Goal: Information Seeking & Learning: Learn about a topic

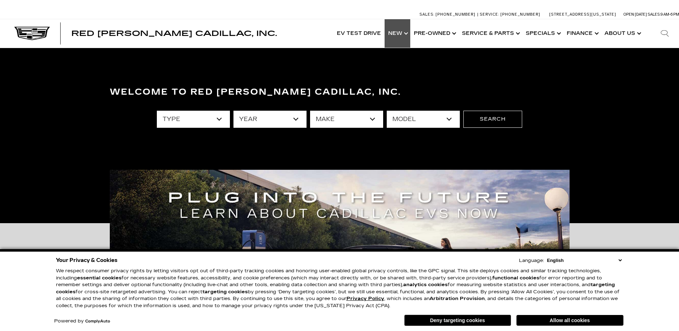
click at [397, 35] on link "Show New" at bounding box center [398, 33] width 26 height 29
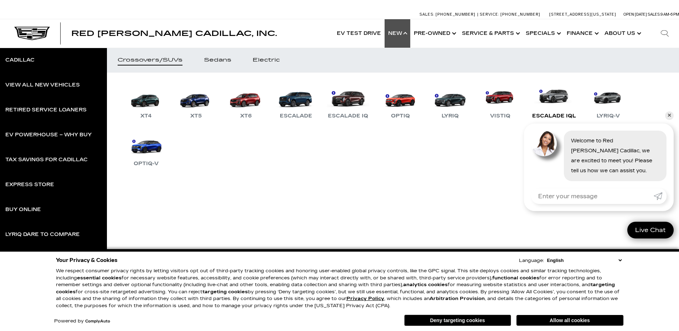
click at [562, 115] on div "Escalade IQL" at bounding box center [554, 116] width 51 height 9
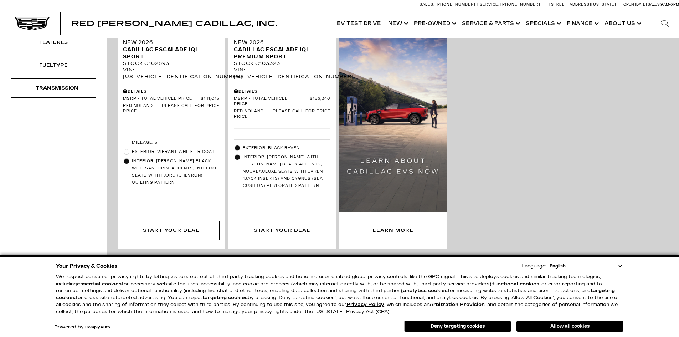
click at [581, 325] on button "Allow all cookies" at bounding box center [569, 326] width 107 height 11
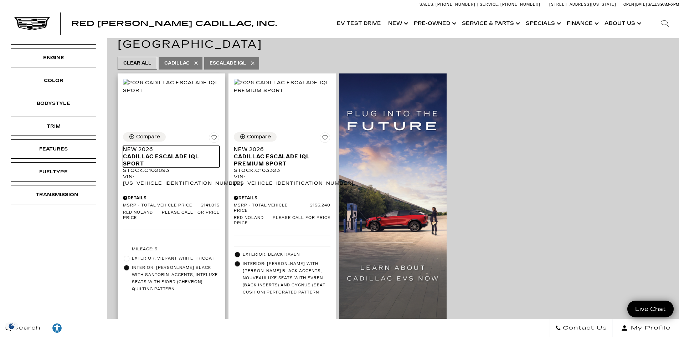
click at [173, 153] on span "Cadillac ESCALADE IQL Sport" at bounding box center [168, 160] width 91 height 14
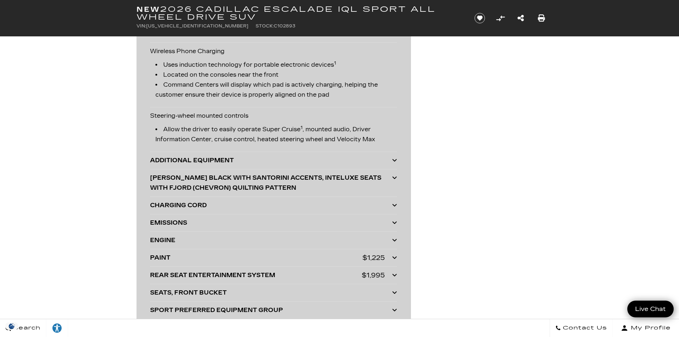
scroll to position [1610, 0]
drag, startPoint x: 224, startPoint y: 248, endPoint x: 235, endPoint y: 237, distance: 15.1
click at [224, 248] on div "ENGINE ENGINE NONE" at bounding box center [273, 239] width 247 height 17
click at [236, 237] on div "ENGINE" at bounding box center [271, 240] width 242 height 10
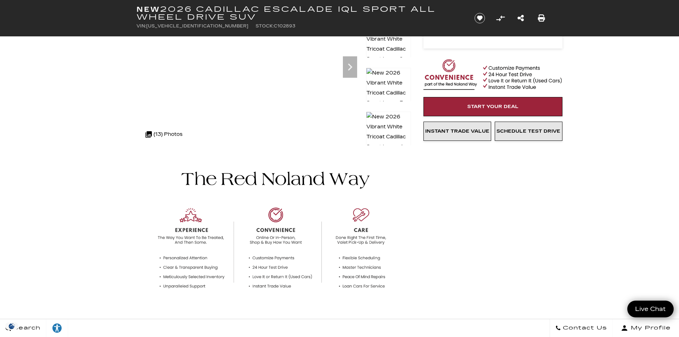
scroll to position [0, 0]
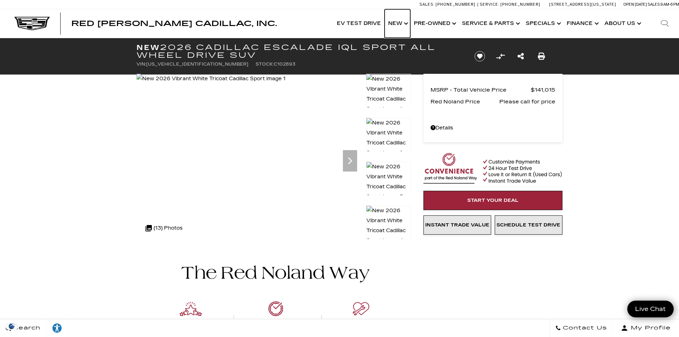
drag, startPoint x: 404, startPoint y: 23, endPoint x: 409, endPoint y: 48, distance: 25.2
click at [404, 23] on link "Show New" at bounding box center [398, 23] width 26 height 29
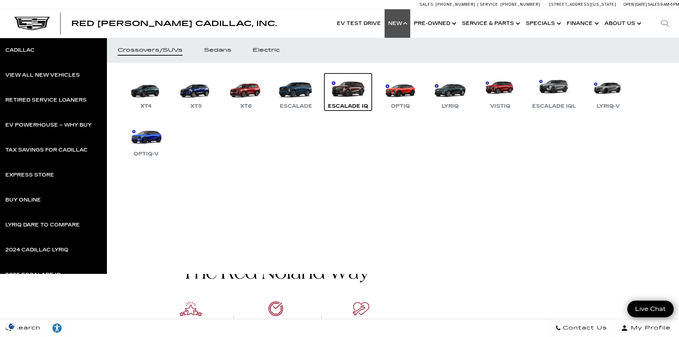
click at [347, 98] on link "Escalade IQ" at bounding box center [347, 91] width 47 height 37
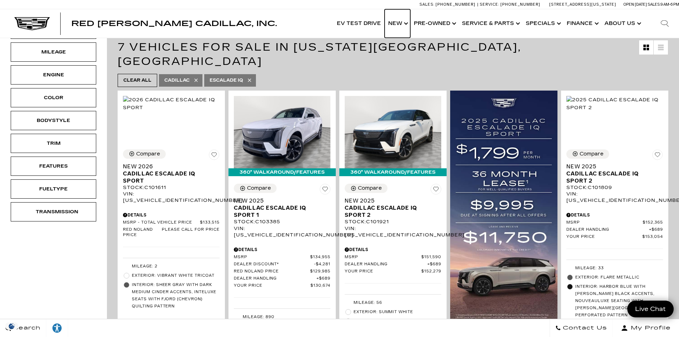
drag, startPoint x: 395, startPoint y: 26, endPoint x: 398, endPoint y: 42, distance: 16.3
click at [395, 26] on link "Show New" at bounding box center [398, 23] width 26 height 29
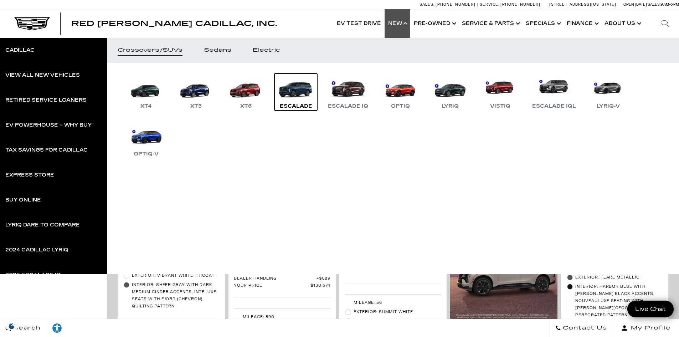
click at [293, 89] on link "Escalade" at bounding box center [295, 91] width 43 height 37
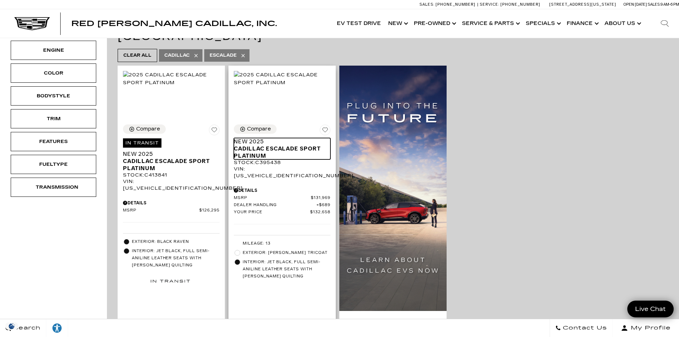
click at [283, 145] on span "Cadillac Escalade Sport Platinum" at bounding box center [279, 152] width 91 height 14
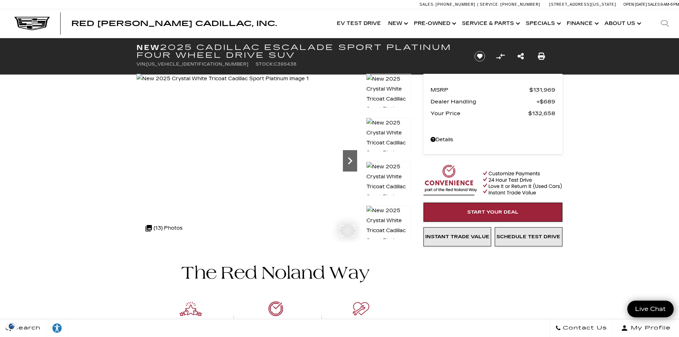
click at [351, 163] on icon "Next" at bounding box center [350, 161] width 14 height 14
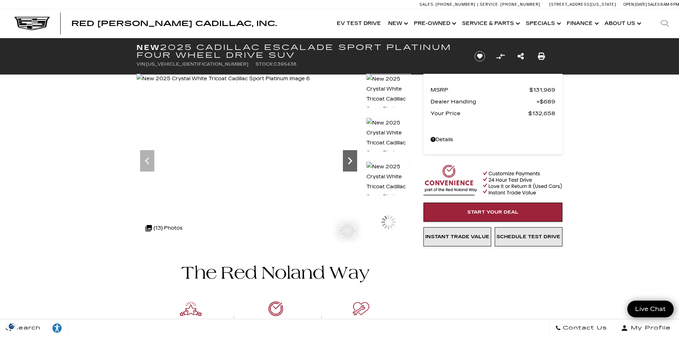
click at [351, 163] on icon "Next" at bounding box center [350, 161] width 14 height 14
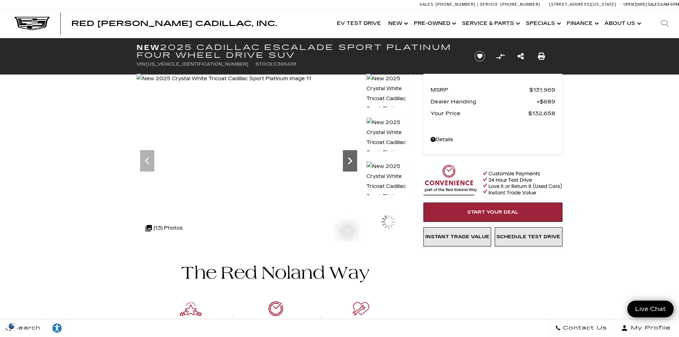
click at [351, 163] on icon "Next" at bounding box center [350, 161] width 14 height 14
click at [312, 84] on img at bounding box center [225, 79] width 176 height 10
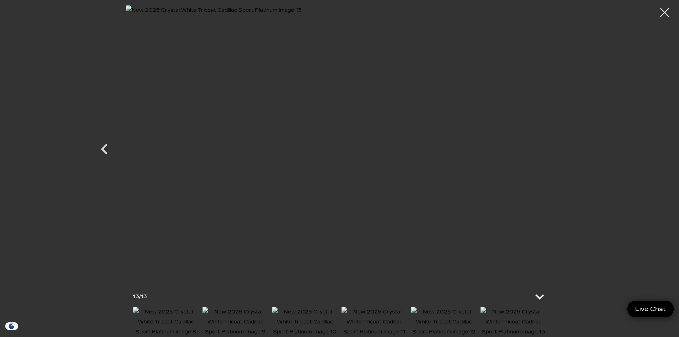
click at [539, 294] on icon at bounding box center [539, 296] width 9 height 5
click at [662, 13] on div at bounding box center [664, 12] width 19 height 19
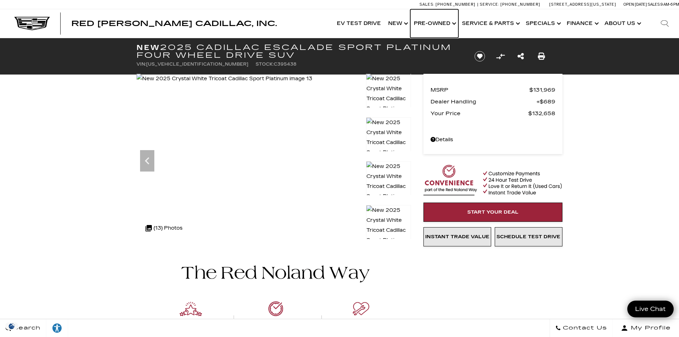
drag, startPoint x: 446, startPoint y: 22, endPoint x: 470, endPoint y: 48, distance: 35.6
click at [446, 22] on link "Show Pre-Owned" at bounding box center [434, 23] width 48 height 29
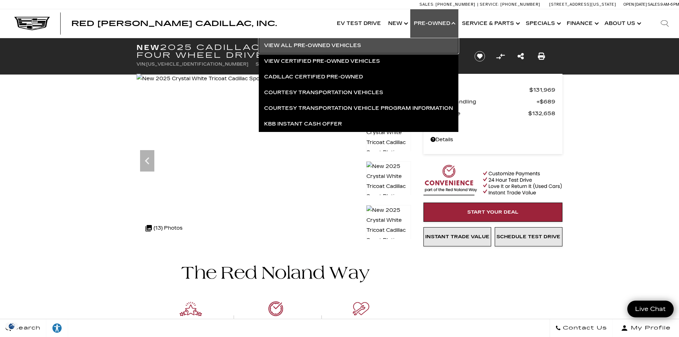
click at [335, 46] on link "View All Pre-Owned Vehicles" at bounding box center [359, 46] width 200 height 16
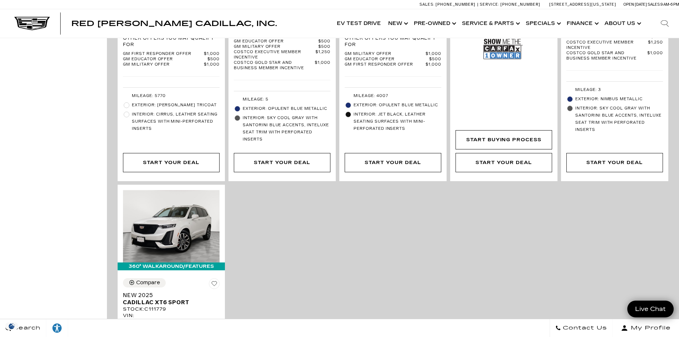
scroll to position [1428, 0]
